Goal: Check status

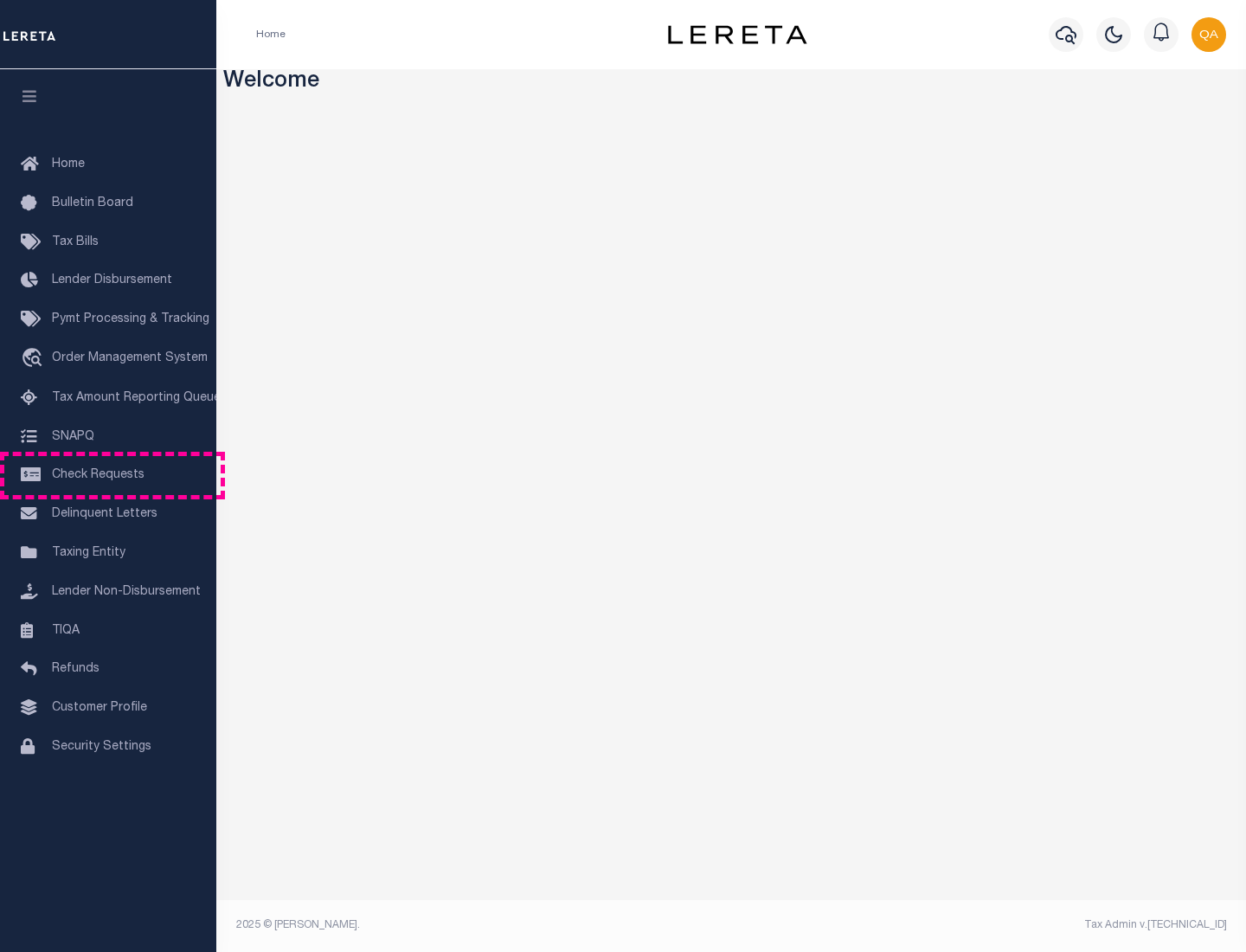
click at [108, 475] on span "Check Requests" at bounding box center [98, 475] width 92 height 12
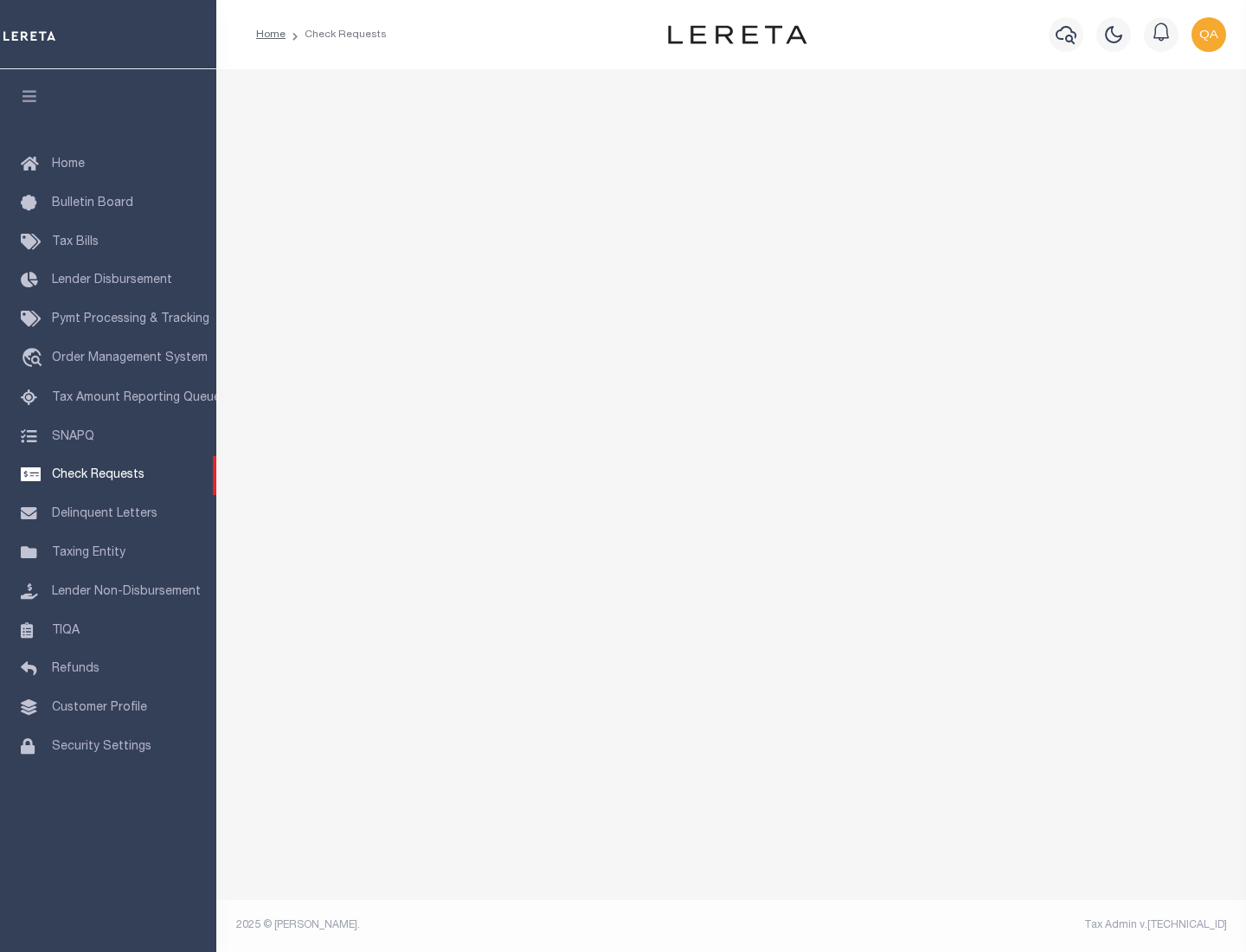
select select "50"
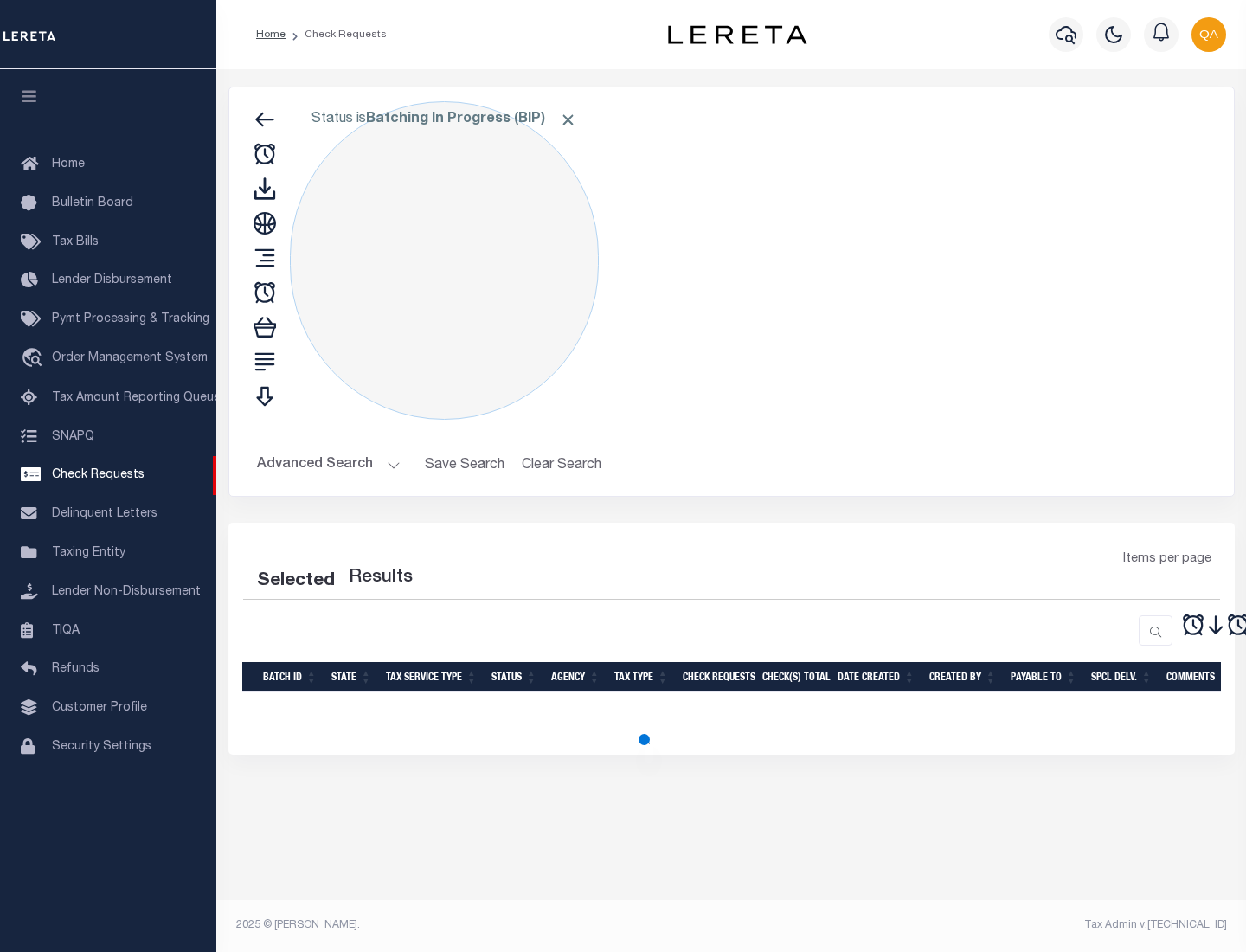
select select "50"
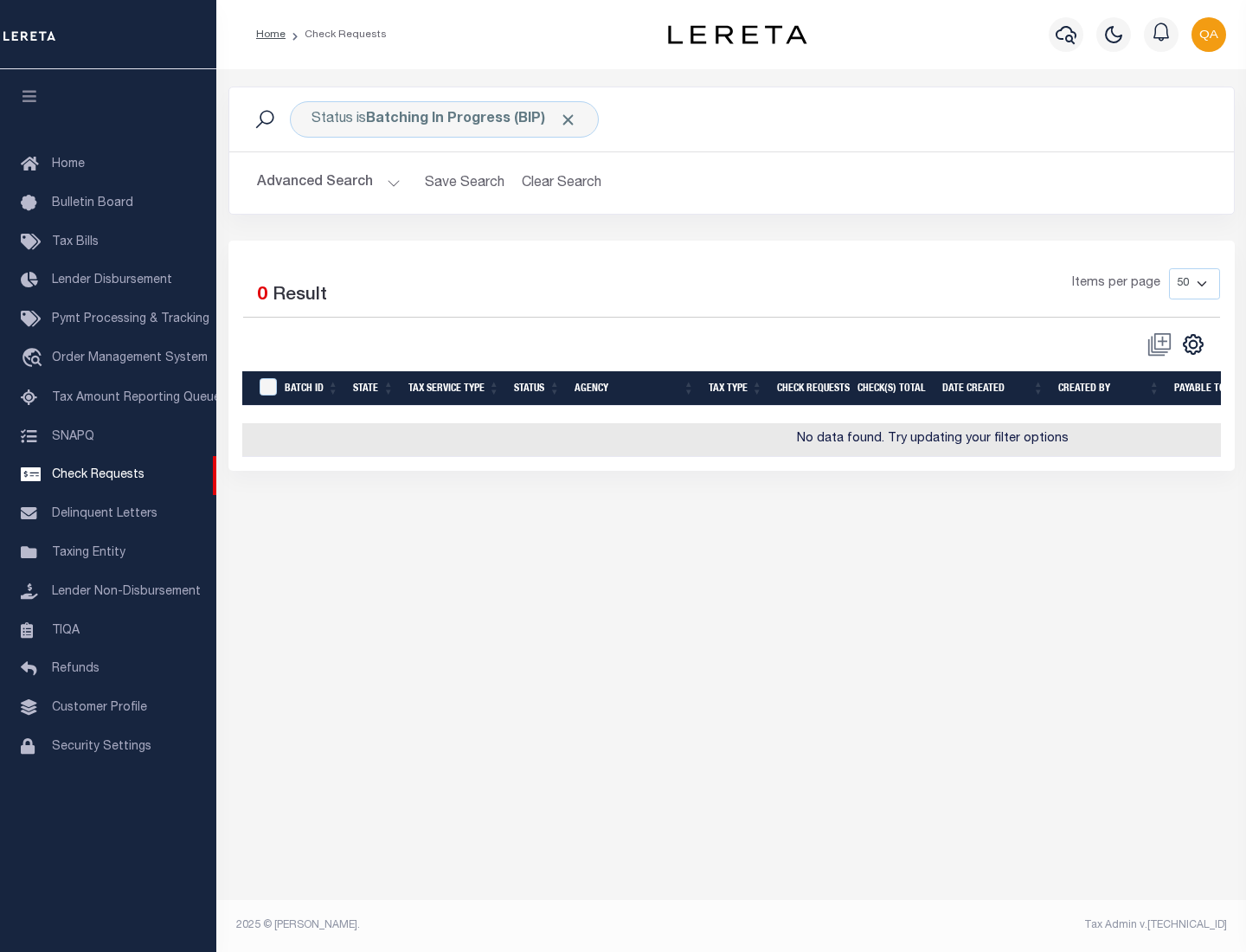
click at [568, 119] on span "Click to Remove" at bounding box center [568, 120] width 18 height 18
